Goal: Transaction & Acquisition: Purchase product/service

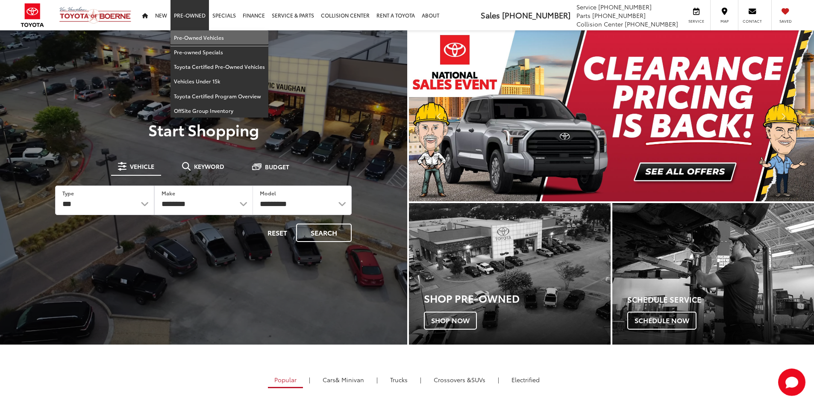
click at [201, 37] on link "Pre-Owned Vehicles" at bounding box center [220, 37] width 98 height 15
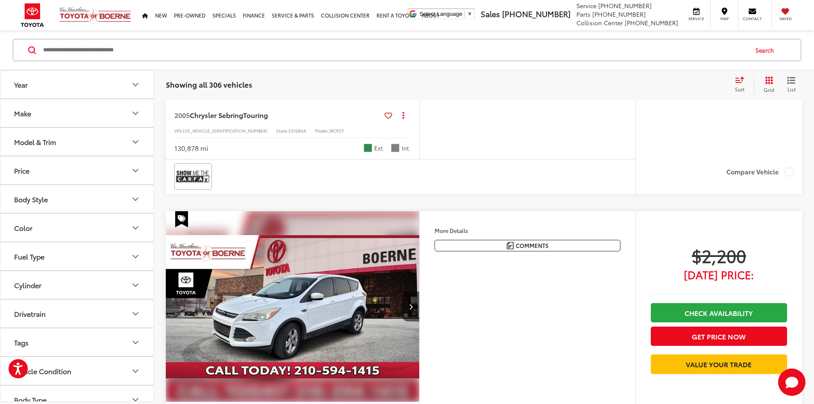
scroll to position [528, 0]
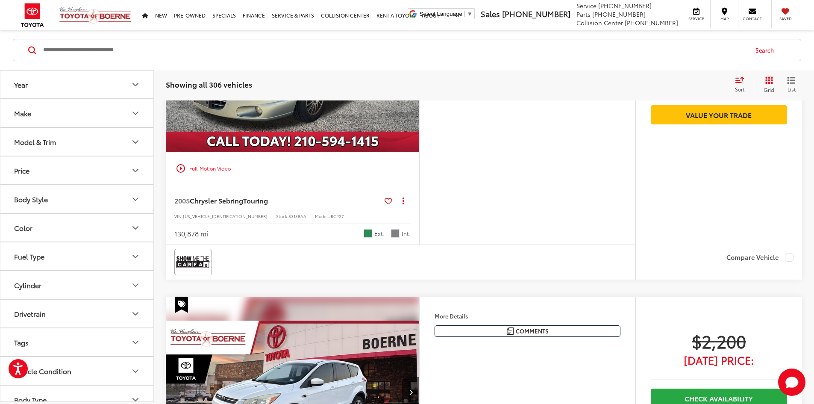
click at [566, 245] on div "More Details Comments Dealer Comments Clean CARFAX. 2005 Chrysler Sebring Touri…" at bounding box center [527, 103] width 216 height 283
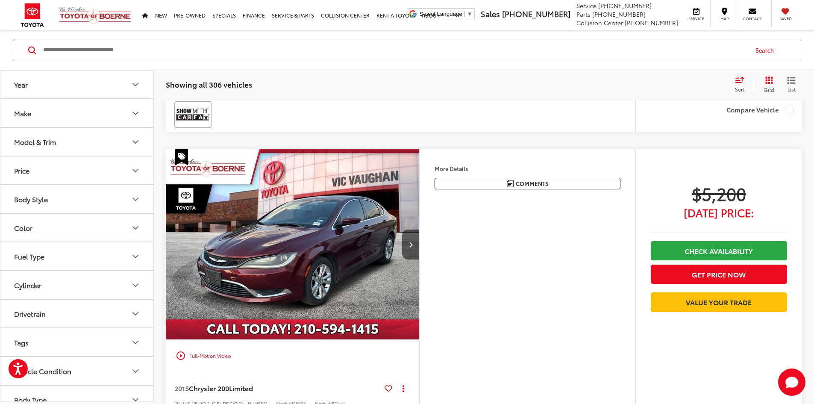
scroll to position [1982, 0]
